Goal: Task Accomplishment & Management: Use online tool/utility

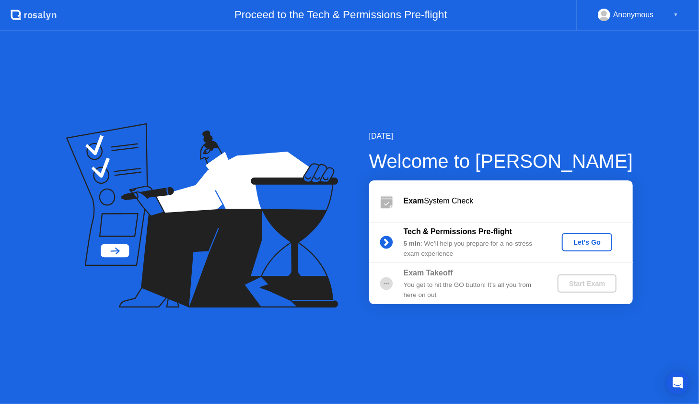
click at [589, 241] on div "Let's Go" at bounding box center [587, 242] width 43 height 8
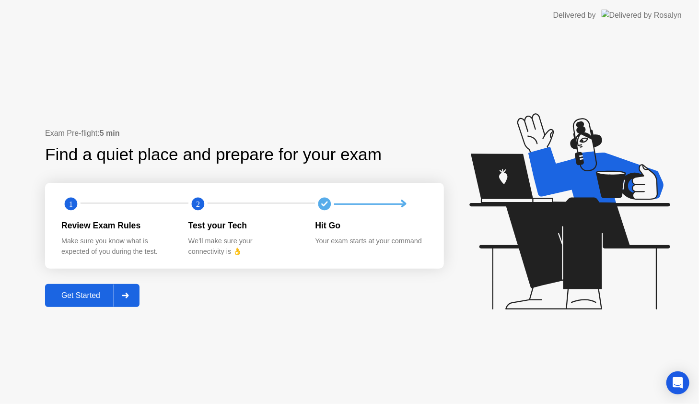
click at [131, 297] on div at bounding box center [125, 295] width 23 height 22
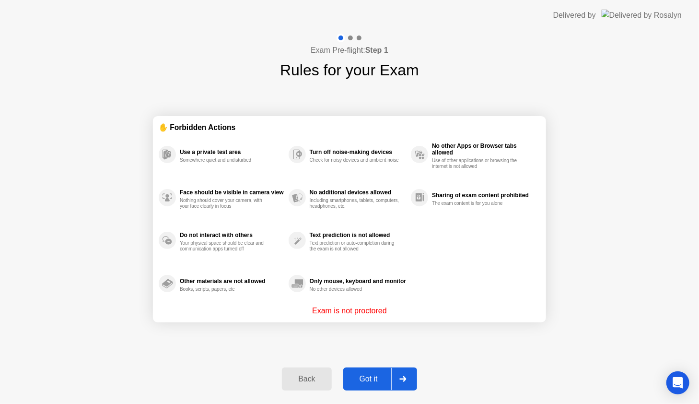
click at [406, 376] on icon at bounding box center [402, 379] width 7 height 6
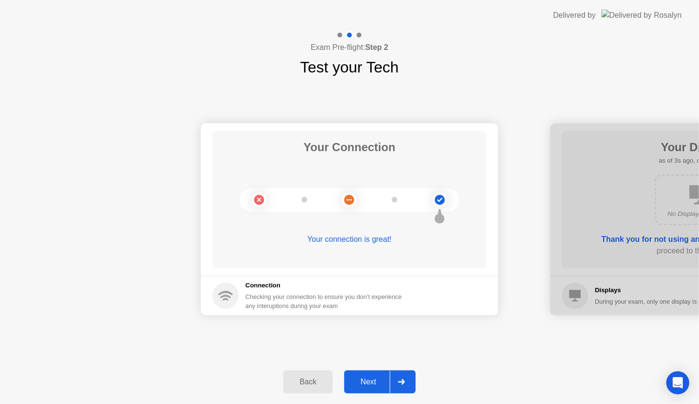
click at [402, 382] on icon at bounding box center [401, 382] width 7 height 6
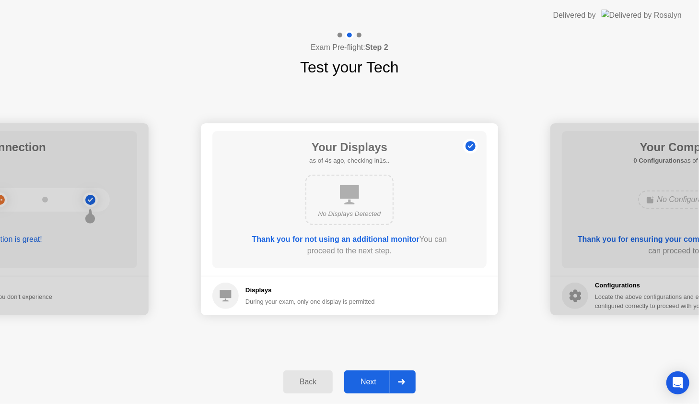
click at [402, 382] on icon at bounding box center [401, 382] width 7 height 6
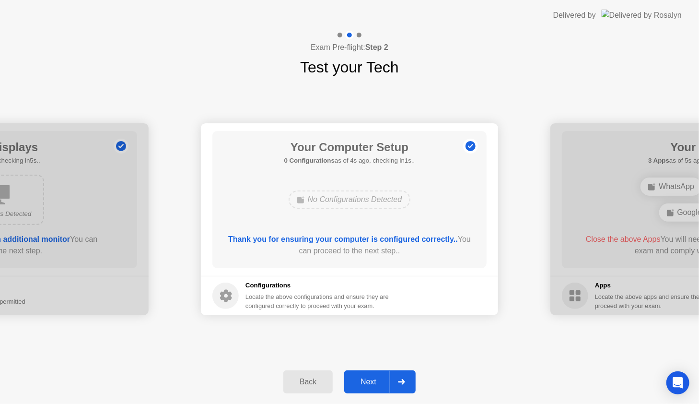
click at [402, 382] on icon at bounding box center [401, 382] width 7 height 6
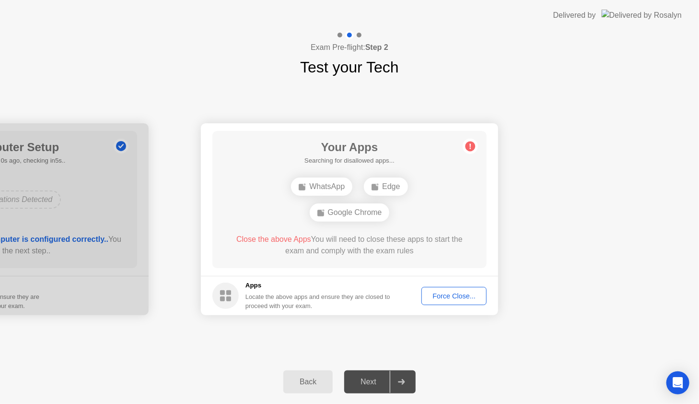
click at [453, 297] on div "Force Close..." at bounding box center [454, 296] width 58 height 8
click at [470, 296] on div "Force Close..." at bounding box center [454, 296] width 58 height 8
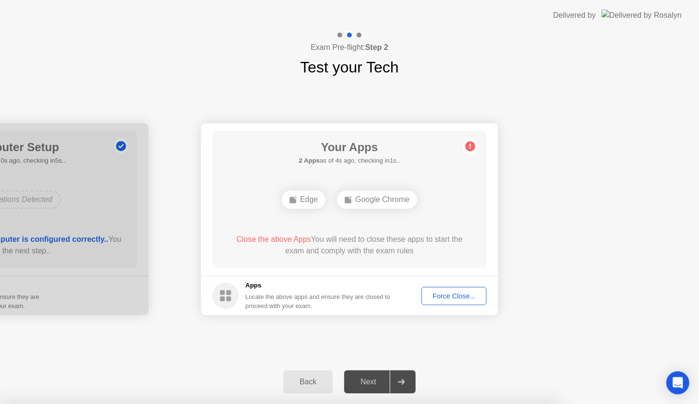
click at [164, 73] on div "Exam Pre-flight: Step 2 Test your Tech" at bounding box center [349, 55] width 699 height 48
click at [447, 293] on div "Force Close..." at bounding box center [454, 296] width 58 height 8
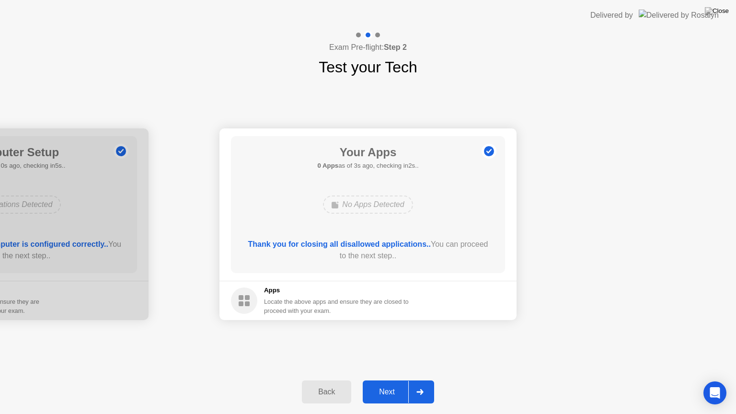
click at [392, 394] on div "Next" at bounding box center [387, 392] width 43 height 9
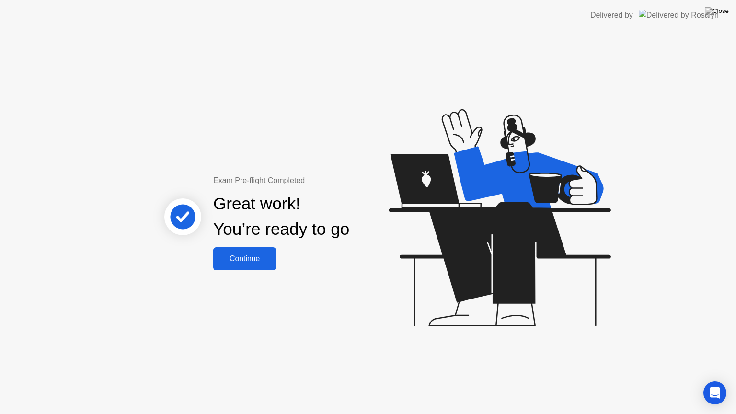
click at [247, 260] on div "Continue" at bounding box center [244, 258] width 57 height 9
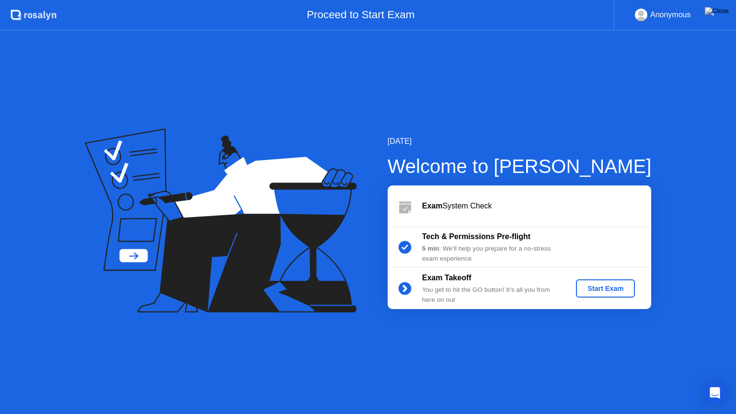
click at [598, 291] on div "Start Exam" at bounding box center [605, 289] width 51 height 8
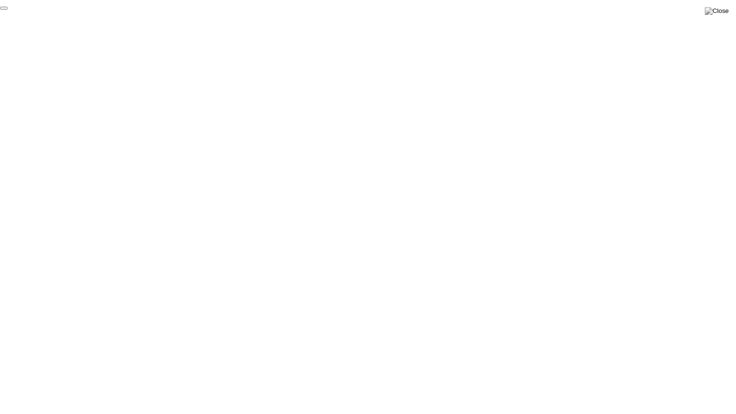
click div "End Proctoring Session"
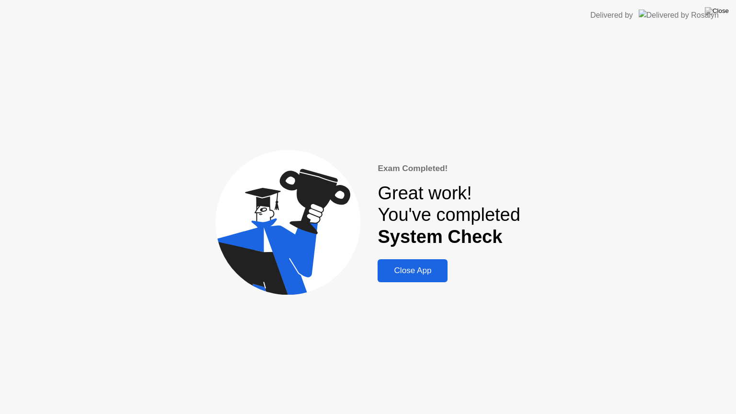
click at [422, 274] on div "Close App" at bounding box center [413, 271] width 64 height 10
